Goal: Navigation & Orientation: Find specific page/section

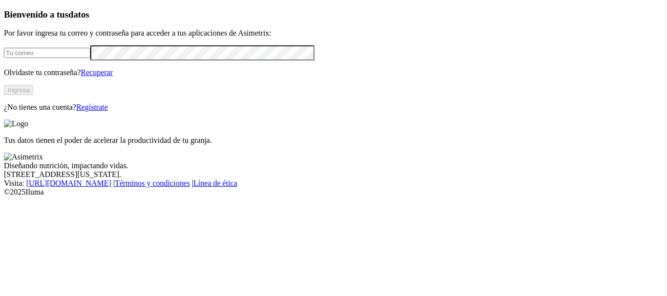
click at [90, 58] on input "email" at bounding box center [47, 53] width 86 height 10
type input "rafael.ochoa@opav.co"
click input "submit" at bounding box center [0, 0] width 0 height 0
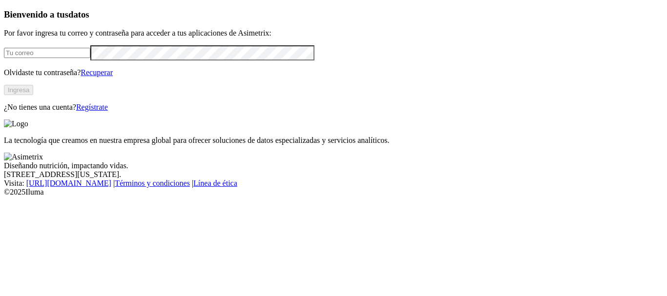
click at [59, 58] on input "email" at bounding box center [47, 53] width 86 height 10
type input "rafael.ochoa@opav.co"
click input "submit" at bounding box center [0, 0] width 0 height 0
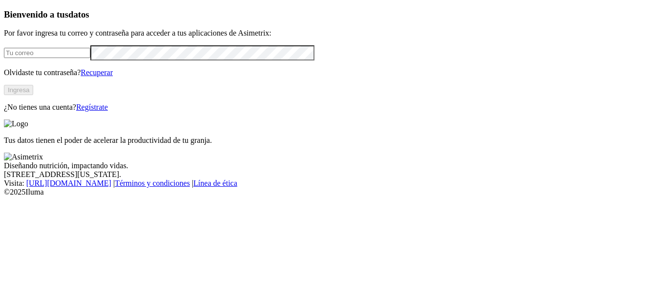
click at [61, 58] on input "email" at bounding box center [47, 53] width 86 height 10
type input "[PERSON_NAME][EMAIL_ADDRESS][PERSON_NAME][DOMAIN_NAME]"
click input "submit" at bounding box center [0, 0] width 0 height 0
